Goal: Information Seeking & Learning: Learn about a topic

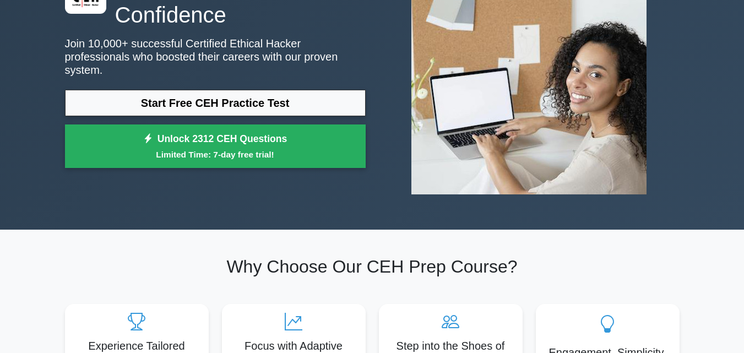
scroll to position [92, 0]
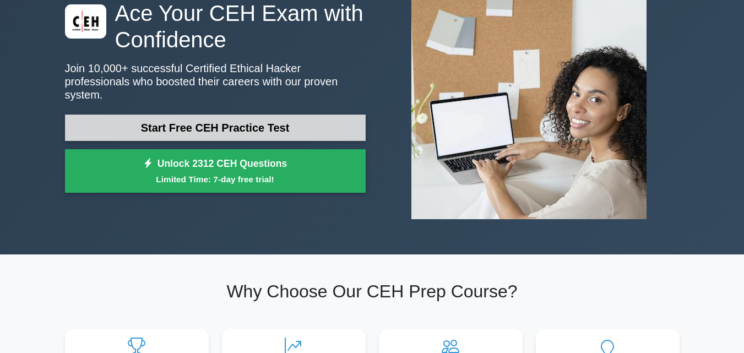
click at [236, 128] on link "Start Free CEH Practice Test" at bounding box center [215, 128] width 301 height 26
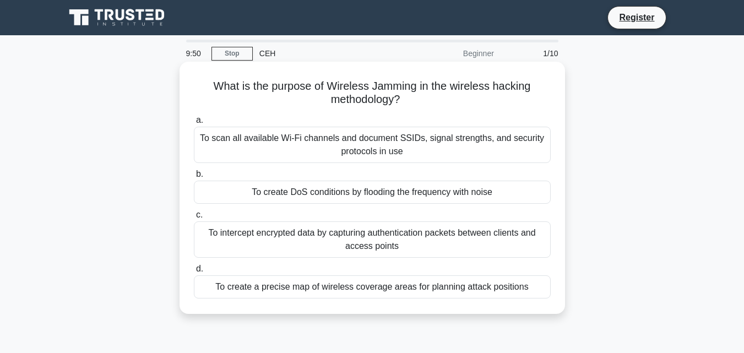
click at [295, 189] on div "To create DoS conditions by flooding the frequency with noise" at bounding box center [372, 192] width 357 height 23
click at [194, 178] on input "b. To create DoS conditions by flooding the frequency with noise" at bounding box center [194, 174] width 0 height 7
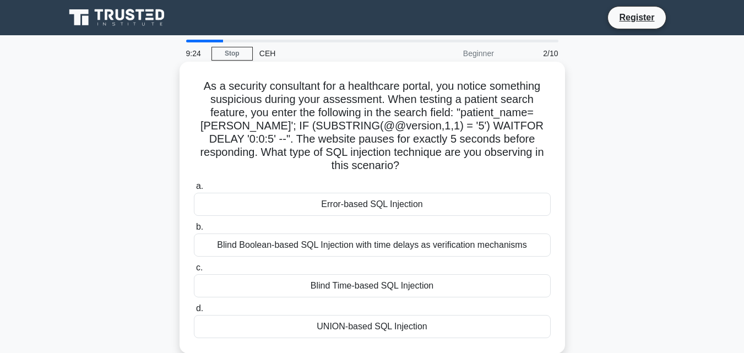
click at [343, 288] on div "Blind Time-based SQL Injection" at bounding box center [372, 285] width 357 height 23
click at [194, 271] on input "c. Blind Time-based SQL Injection" at bounding box center [194, 267] width 0 height 7
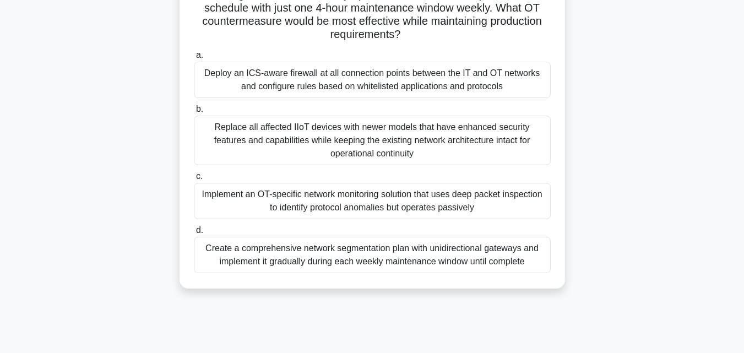
scroll to position [183, 0]
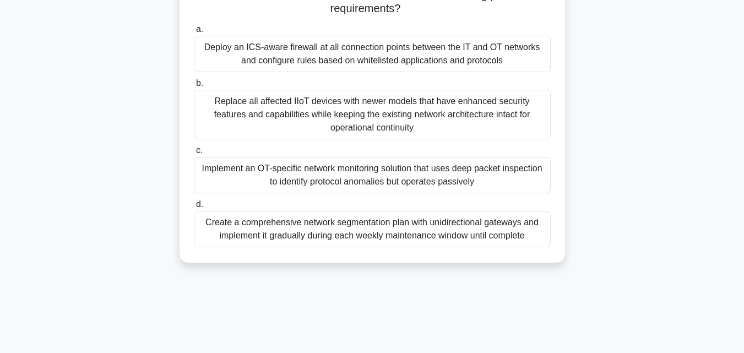
click at [326, 236] on div "Create a comprehensive network segmentation plan with unidirectional gateways a…" at bounding box center [372, 229] width 357 height 36
click at [194, 208] on input "d. Create a comprehensive network segmentation plan with unidirectional gateway…" at bounding box center [194, 204] width 0 height 7
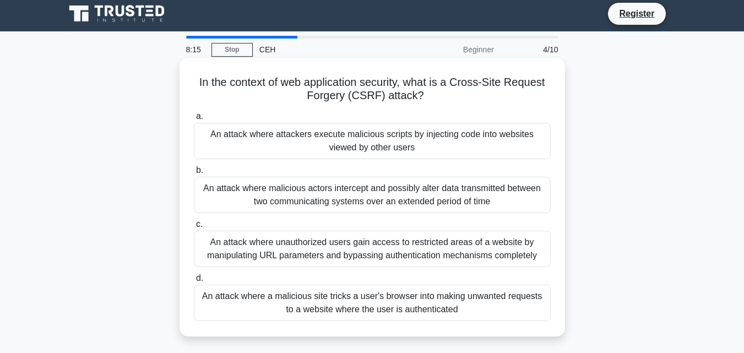
scroll to position [0, 0]
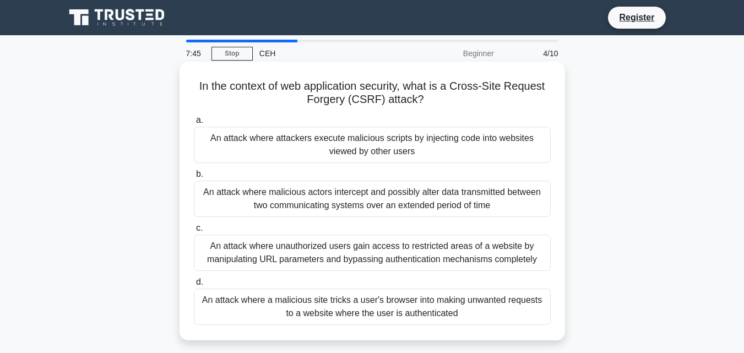
click at [299, 301] on div "An attack where a malicious site tricks a user's browser into making unwanted r…" at bounding box center [372, 306] width 357 height 36
click at [194, 286] on input "d. An attack where a malicious site tricks a user's browser into making unwante…" at bounding box center [194, 282] width 0 height 7
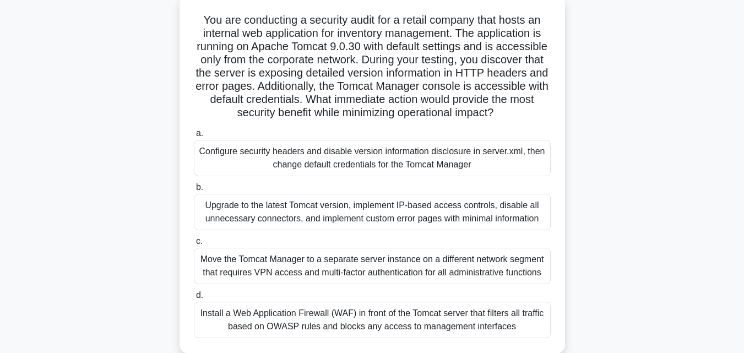
scroll to position [92, 0]
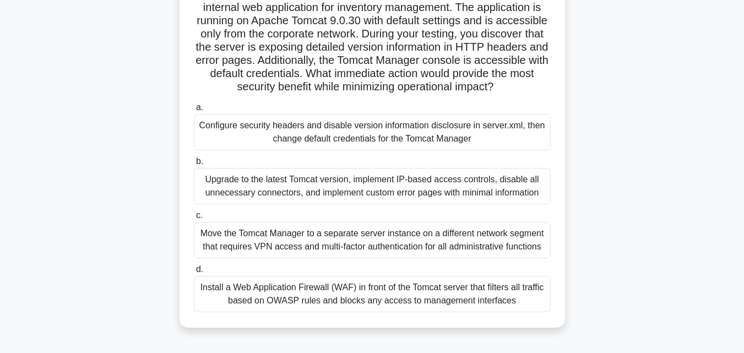
click at [319, 131] on div "Configure security headers and disable version information disclosure in server…" at bounding box center [372, 132] width 357 height 36
click at [194, 111] on input "a. Configure security headers and disable version information disclosure in ser…" at bounding box center [194, 107] width 0 height 7
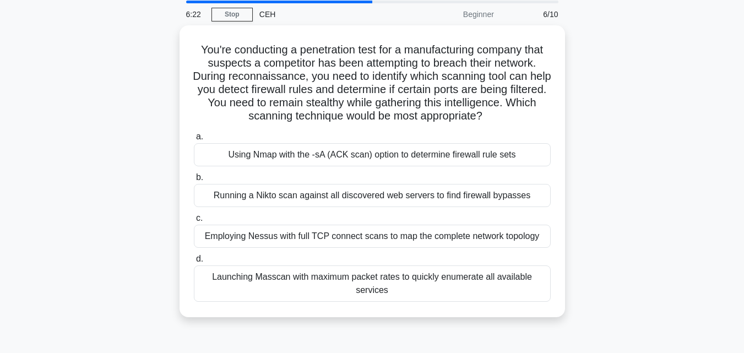
scroll to position [0, 0]
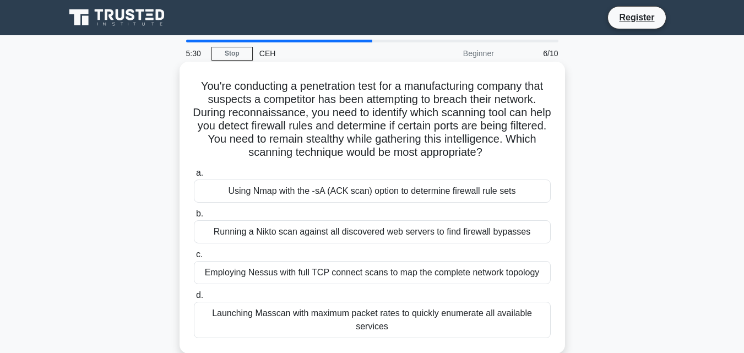
click at [305, 197] on div "Using Nmap with the -sA (ACK scan) option to determine firewall rule sets" at bounding box center [372, 190] width 357 height 23
click at [194, 177] on input "a. Using Nmap with the -sA (ACK scan) option to determine firewall rule sets" at bounding box center [194, 173] width 0 height 7
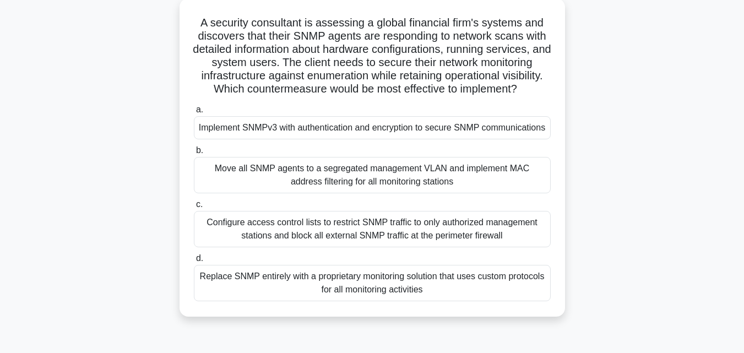
scroll to position [92, 0]
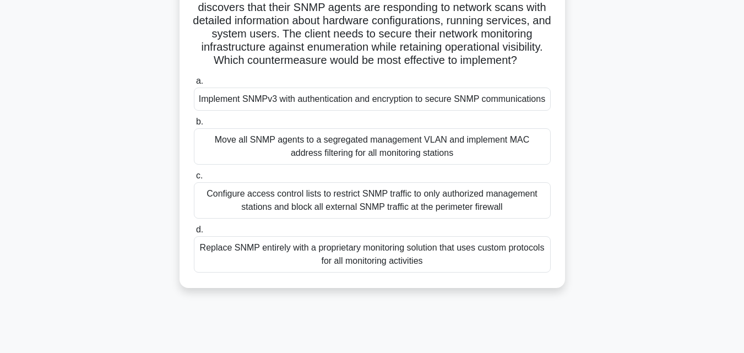
click at [312, 107] on div "Implement SNMPv3 with authentication and encryption to secure SNMP communicatio…" at bounding box center [372, 99] width 357 height 23
click at [194, 85] on input "a. Implement SNMPv3 with authentication and encryption to secure SNMP communica…" at bounding box center [194, 81] width 0 height 7
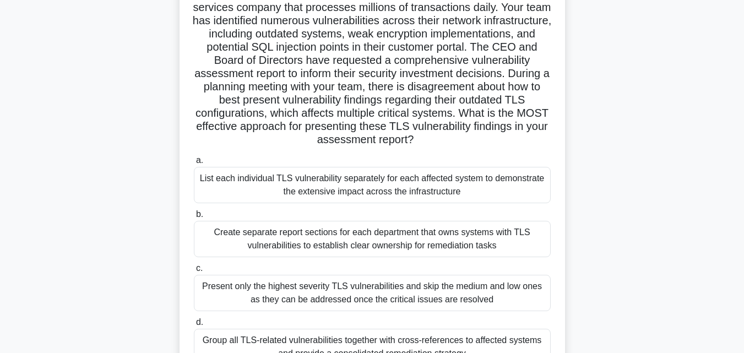
scroll to position [183, 0]
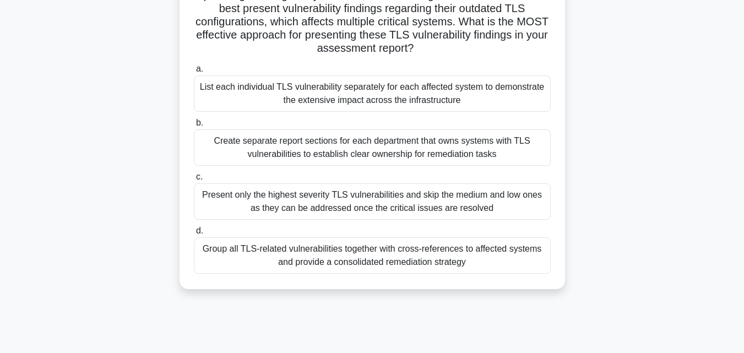
click at [239, 255] on div "Group all TLS-related vulnerabilities together with cross-references to affecte…" at bounding box center [372, 255] width 357 height 36
click at [194, 235] on input "d. Group all TLS-related vulnerabilities together with cross-references to affe…" at bounding box center [194, 230] width 0 height 7
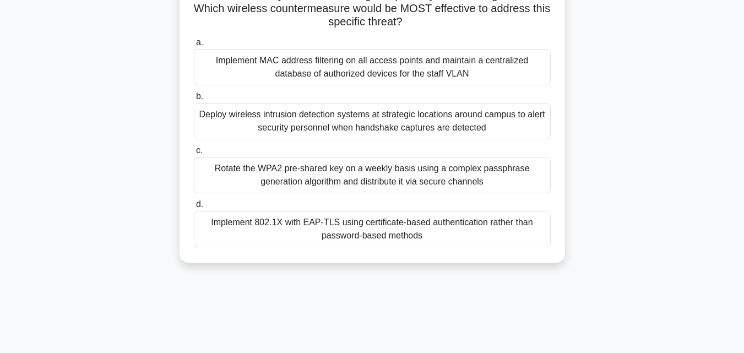
click at [260, 232] on div "Implement 802.1X with EAP-TLS using certificate-based authentication rather tha…" at bounding box center [372, 229] width 357 height 36
click at [194, 208] on input "d. Implement 802.1X with EAP-TLS using certificate-based authentication rather …" at bounding box center [194, 204] width 0 height 7
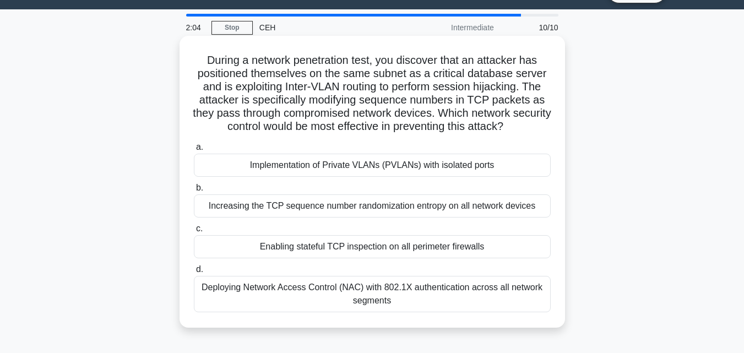
scroll to position [0, 0]
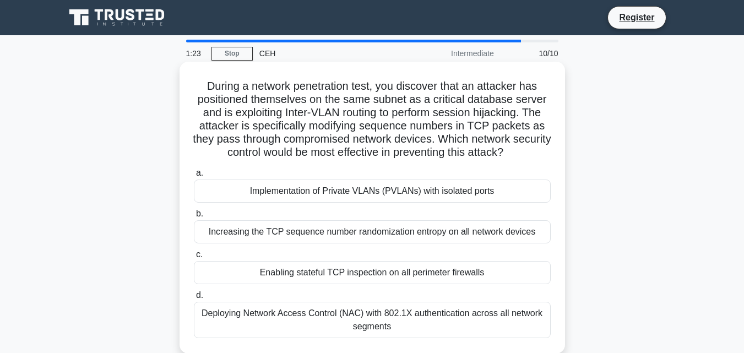
click at [255, 309] on div "Deploying Network Access Control (NAC) with 802.1X authentication across all ne…" at bounding box center [372, 320] width 357 height 36
click at [194, 299] on input "d. Deploying Network Access Control (NAC) with 802.1X authentication across all…" at bounding box center [194, 295] width 0 height 7
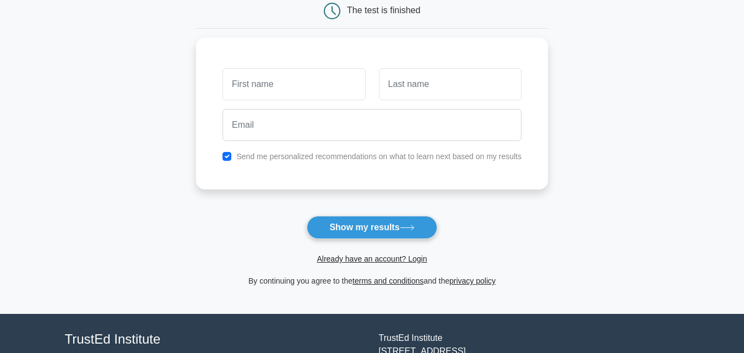
scroll to position [92, 0]
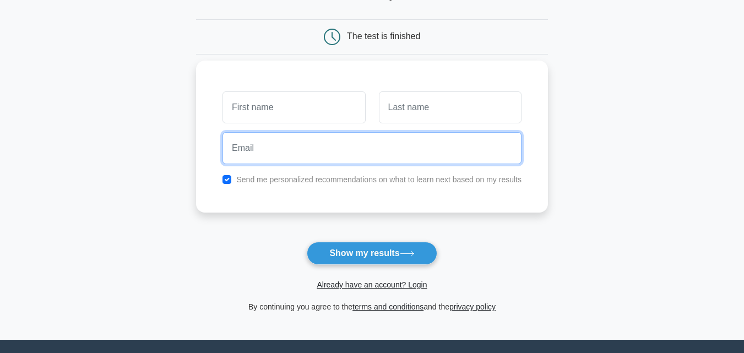
click at [297, 162] on input "email" at bounding box center [371, 148] width 299 height 32
type input "l"
type input "veronikacreep@gmail.com"
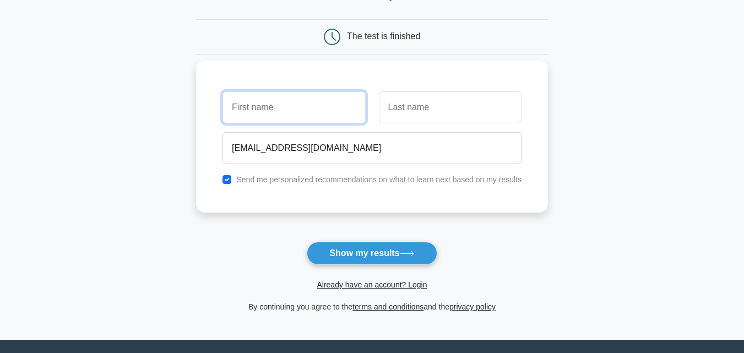
click at [331, 115] on input "text" at bounding box center [293, 107] width 143 height 32
type input "Vero"
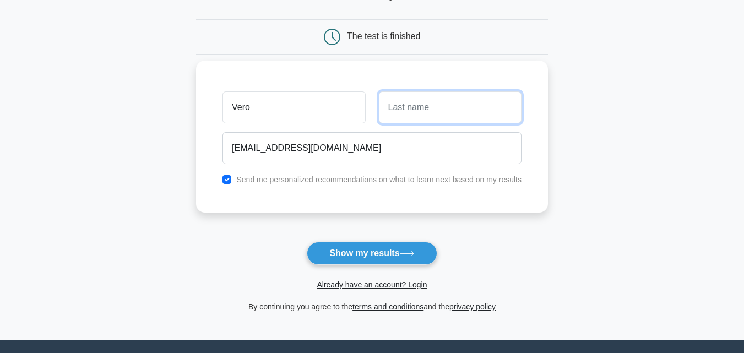
click at [433, 102] on input "text" at bounding box center [450, 107] width 143 height 32
type input "CR"
click at [227, 177] on input "checkbox" at bounding box center [226, 179] width 9 height 9
checkbox input "false"
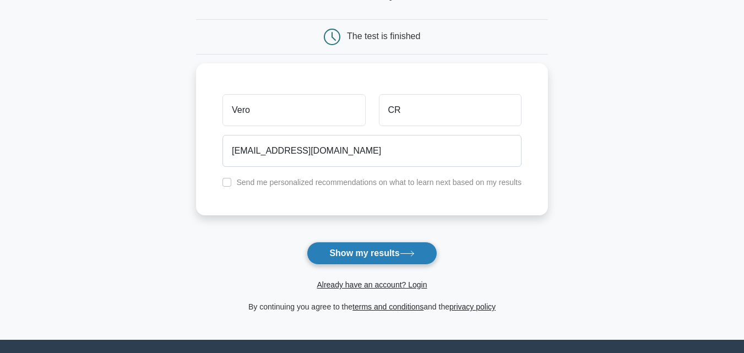
click at [350, 259] on button "Show my results" at bounding box center [372, 253] width 130 height 23
